Goal: Navigation & Orientation: Find specific page/section

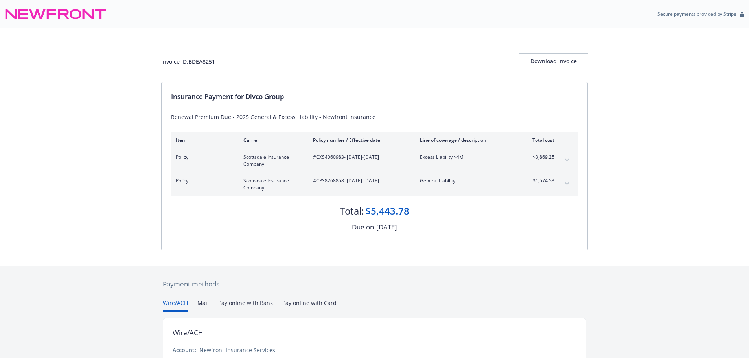
click at [27, 146] on div "Invoice ID: BDEA8251 Download Invoice Insurance Payment for Divco Group Renewal…" at bounding box center [374, 147] width 749 height 238
